Goal: Navigation & Orientation: Understand site structure

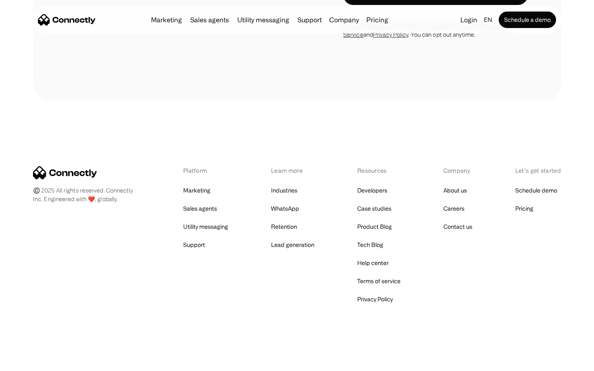
scroll to position [2338, 0]
